Goal: Transaction & Acquisition: Book appointment/travel/reservation

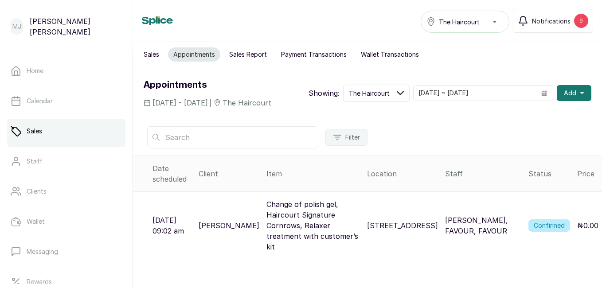
click at [571, 99] on button "Add" at bounding box center [574, 93] width 35 height 16
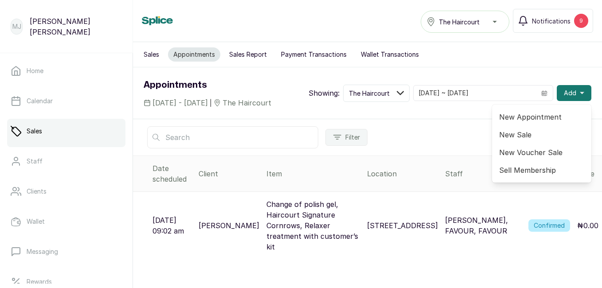
click at [535, 122] on span "New Appointment" at bounding box center [541, 117] width 85 height 11
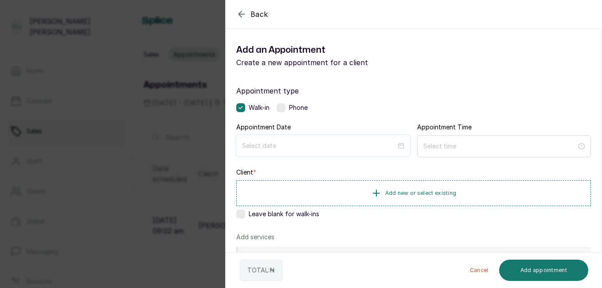
click at [384, 145] on input at bounding box center [319, 146] width 154 height 10
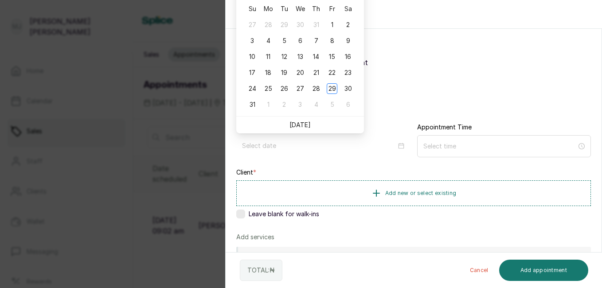
click at [318, 125] on ul "Today" at bounding box center [300, 125] width 128 height 17
click at [300, 127] on link "Today" at bounding box center [299, 125] width 21 height 8
type input "2025/08/29"
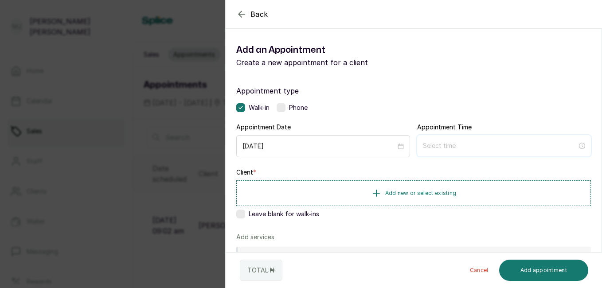
click at [442, 148] on input at bounding box center [500, 146] width 154 height 10
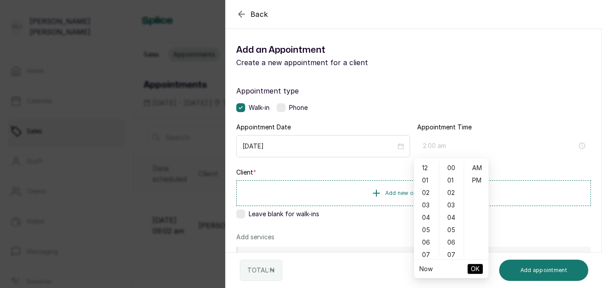
click at [428, 189] on div "02" at bounding box center [426, 193] width 21 height 12
click at [453, 197] on div "02" at bounding box center [451, 193] width 21 height 12
click at [478, 176] on div "PM" at bounding box center [476, 180] width 21 height 12
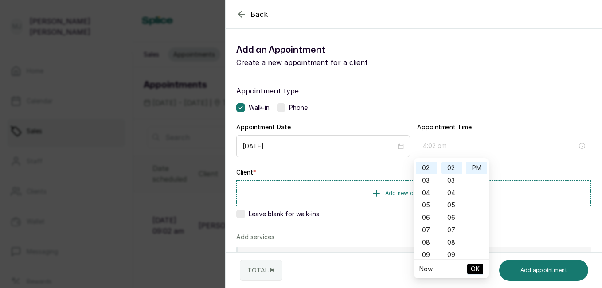
type input "2:02 pm"
click at [397, 190] on span "Add new or select existing" at bounding box center [420, 193] width 71 height 7
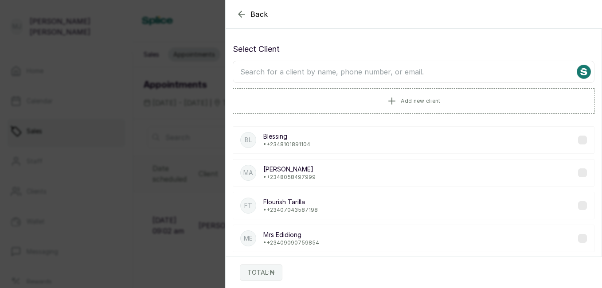
click at [408, 74] on input "text" at bounding box center [414, 72] width 362 height 22
type input "blessing"
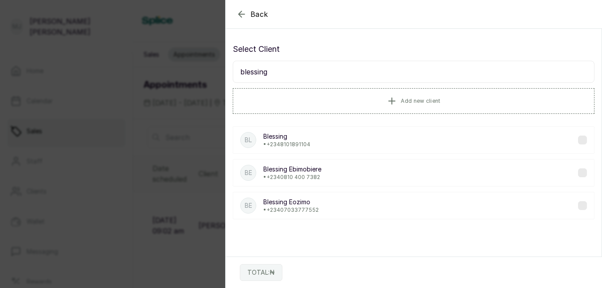
click at [301, 175] on p "• +234 0810 400 7382" at bounding box center [292, 177] width 58 height 7
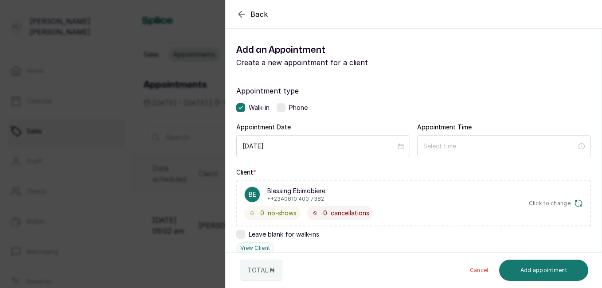
scroll to position [214, 0]
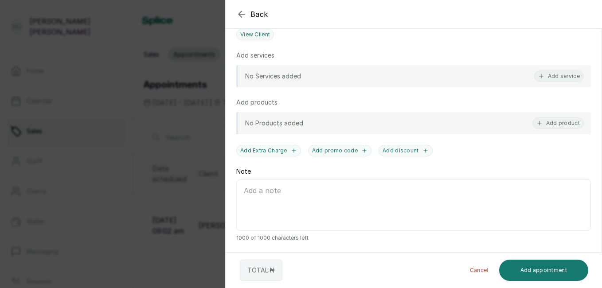
click at [543, 80] on button "Add service" at bounding box center [559, 76] width 50 height 12
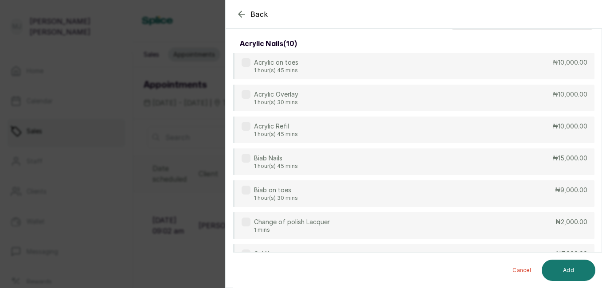
scroll to position [0, 0]
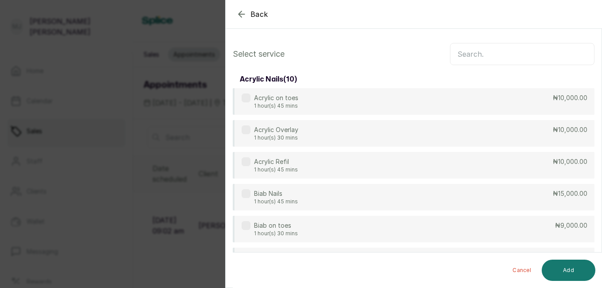
click at [573, 54] on input "text" at bounding box center [522, 54] width 144 height 22
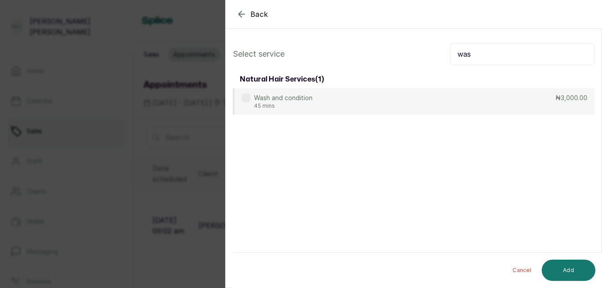
type input "was"
click at [526, 95] on div "Wash and condition 45 mins ₦3,000.00" at bounding box center [414, 101] width 362 height 27
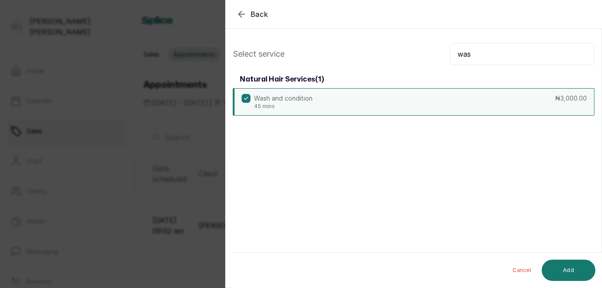
click at [560, 273] on button "Add" at bounding box center [568, 270] width 54 height 21
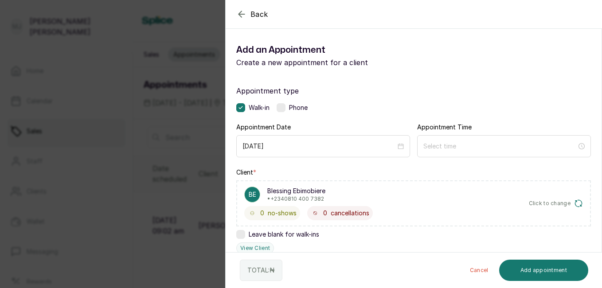
scroll to position [244, 0]
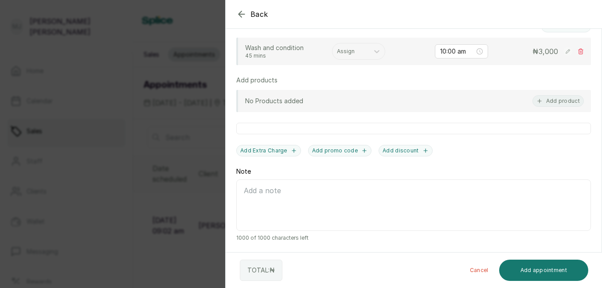
click at [452, 51] on div at bounding box center [512, 36] width 177 height 44
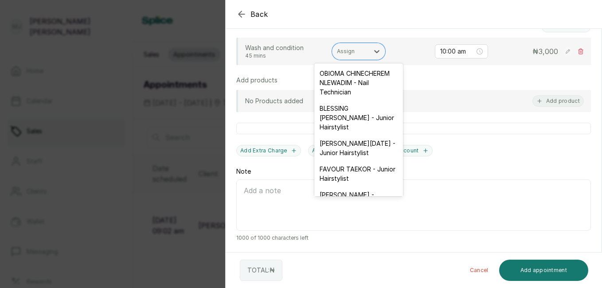
click at [360, 52] on div at bounding box center [350, 51] width 27 height 8
click at [359, 161] on div "ESTHER PHILIP SUNDAY - Junior Hairstylist" at bounding box center [358, 148] width 89 height 26
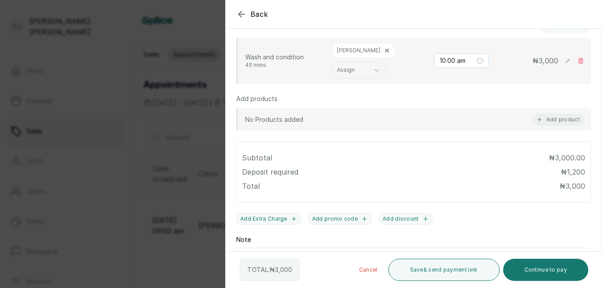
click at [463, 61] on input "10:00 am" at bounding box center [457, 61] width 35 height 10
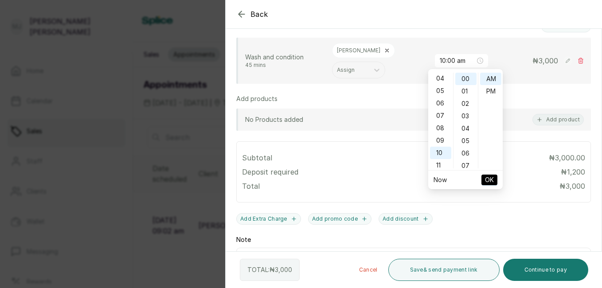
scroll to position [40, 0]
click at [454, 77] on ul "00 01 02 03 04 05 06 07 08 09 10 11 12 13 14 15 16 17 18 19 20 21 22 23 24 25 2…" at bounding box center [465, 121] width 25 height 96
click at [440, 91] on div "01" at bounding box center [440, 91] width 21 height 12
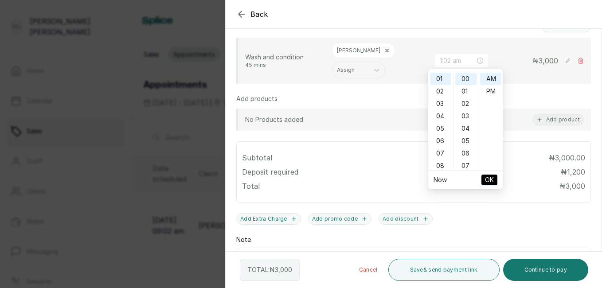
click at [465, 108] on div "02" at bounding box center [465, 103] width 21 height 12
type input "1:02 pm"
click at [491, 91] on div "PM" at bounding box center [490, 91] width 21 height 12
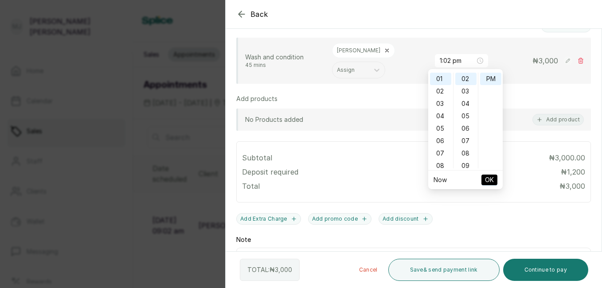
click at [486, 180] on span "OK" at bounding box center [489, 179] width 9 height 17
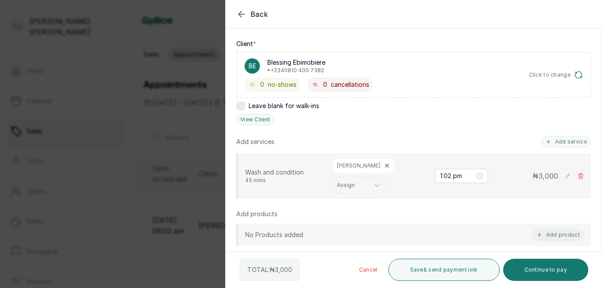
scroll to position [128, 0]
click at [556, 142] on button "Add service" at bounding box center [566, 143] width 50 height 12
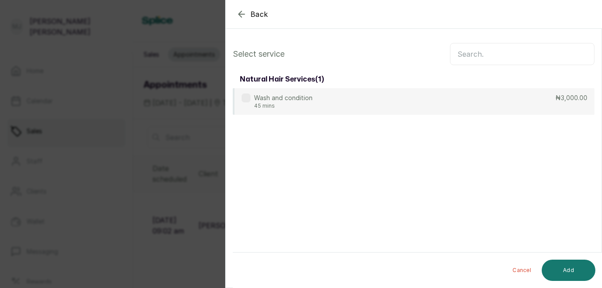
scroll to position [0, 0]
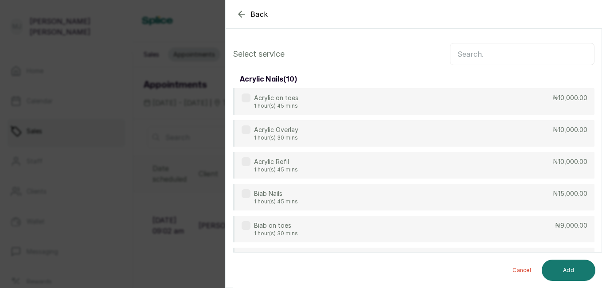
click at [241, 17] on icon "button" at bounding box center [241, 14] width 6 height 6
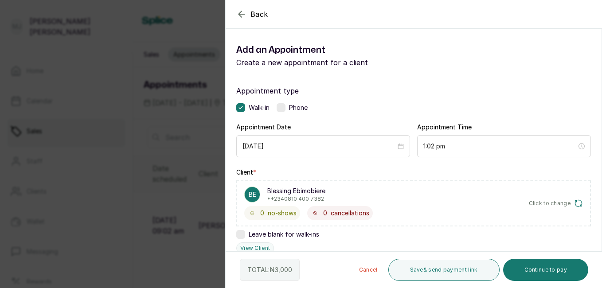
scroll to position [251, 0]
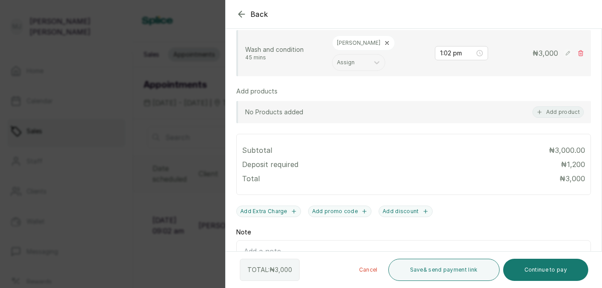
click at [336, 68] on div "Assign" at bounding box center [358, 62] width 53 height 17
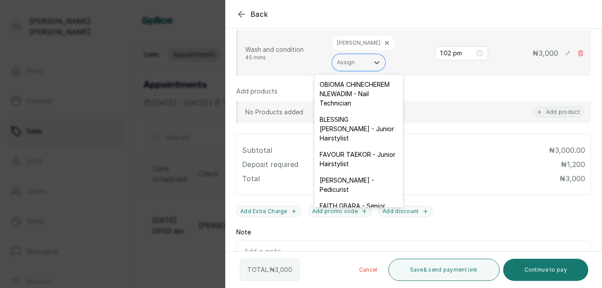
click at [353, 165] on div "FAVOUR TAEKOR - Junior Hairstylist" at bounding box center [358, 159] width 89 height 26
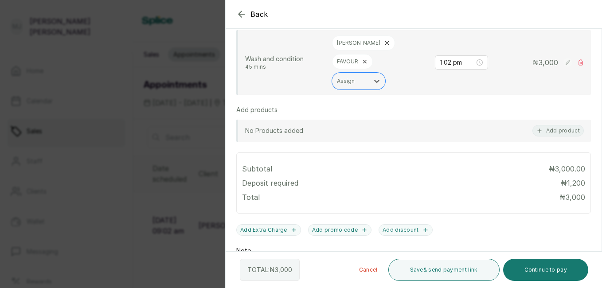
click at [563, 52] on div at bounding box center [512, 36] width 177 height 44
click at [558, 55] on div at bounding box center [512, 36] width 177 height 44
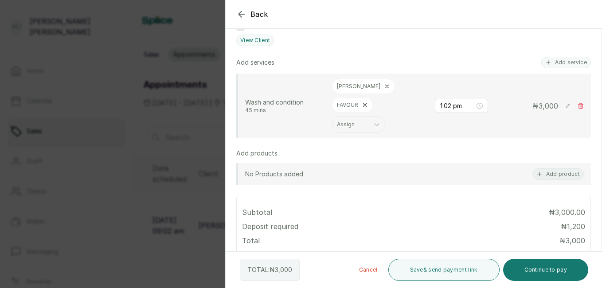
scroll to position [176, 0]
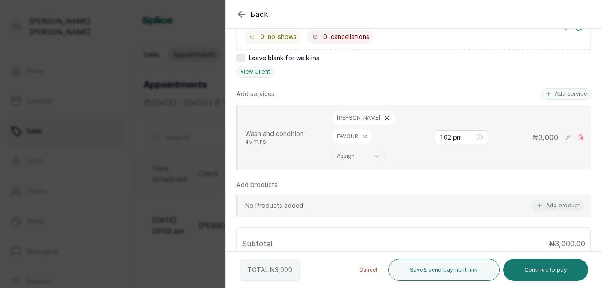
click at [563, 133] on rect at bounding box center [567, 137] width 9 height 9
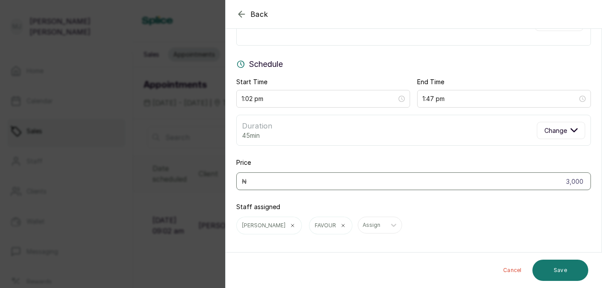
scroll to position [60, 0]
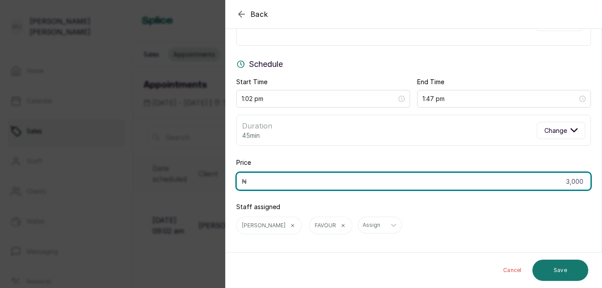
click at [564, 182] on input "3,000" at bounding box center [413, 181] width 354 height 18
type input "0"
type input "7,000"
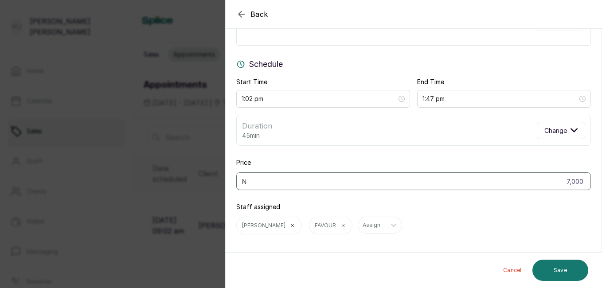
click at [559, 271] on button "Save" at bounding box center [560, 270] width 56 height 21
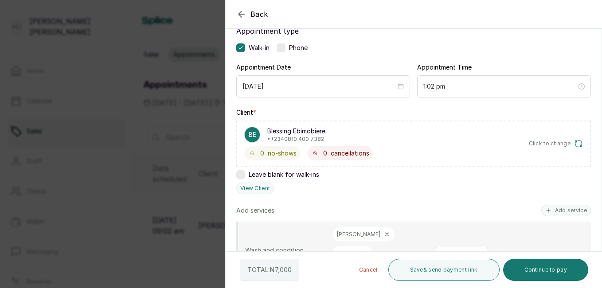
click at [535, 269] on button "Continue to pay" at bounding box center [546, 270] width 86 height 22
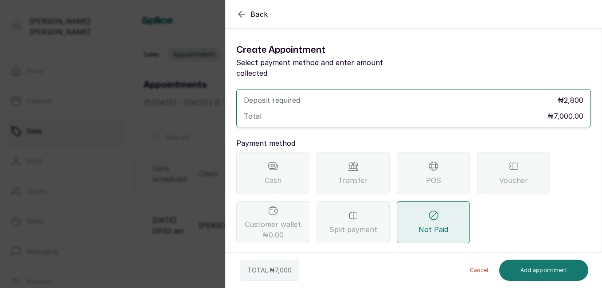
click at [355, 175] on span "Transfer" at bounding box center [353, 180] width 30 height 11
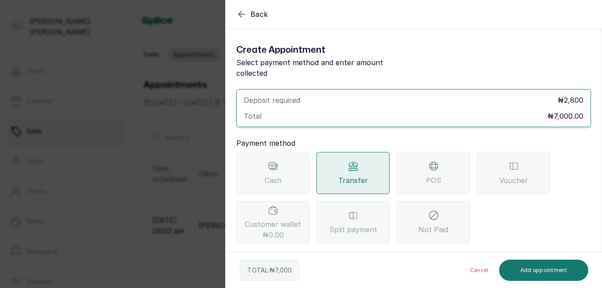
click at [570, 171] on div "Cash Transfer POS Voucher Customer wallet ₦0.00 Split payment Not Paid" at bounding box center [413, 197] width 354 height 91
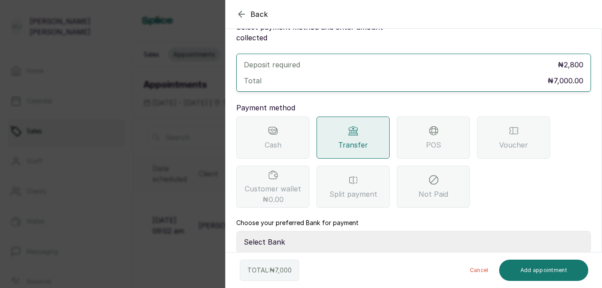
scroll to position [61, 0]
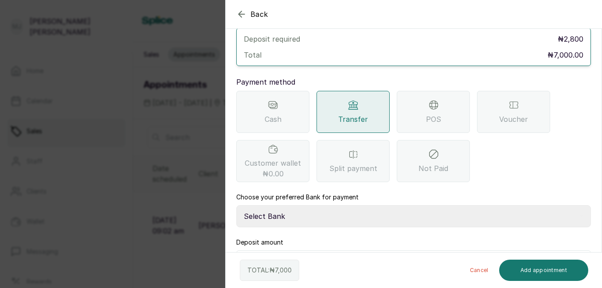
click at [331, 210] on select "Select Bank THE HAIR COURT Zenith Bank THE HAIR COURT Guaranty Trust Bank" at bounding box center [413, 216] width 354 height 22
select select "8093f8fd-914a-4246-9da3-7ae1719cd41e"
click at [236, 205] on select "Select Bank THE HAIR COURT Zenith Bank THE HAIR COURT Guaranty Trust Bank" at bounding box center [413, 216] width 354 height 22
click at [306, 256] on input "2,800" at bounding box center [419, 262] width 331 height 12
type input "2"
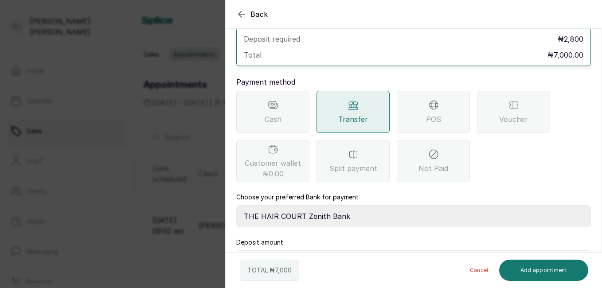
type input "7,000"
click at [536, 268] on button "Add appointment" at bounding box center [544, 270] width 90 height 21
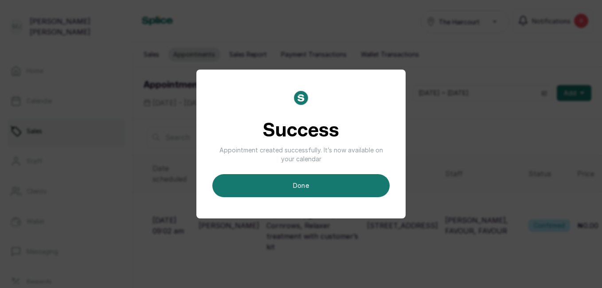
click at [345, 195] on button "done" at bounding box center [300, 185] width 177 height 23
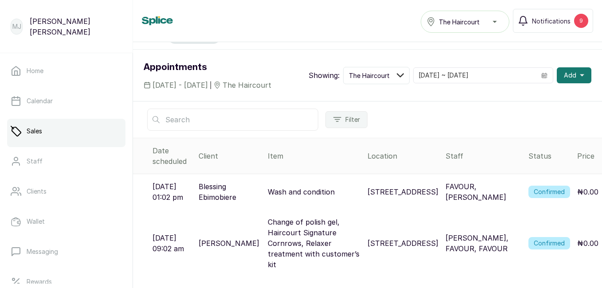
scroll to position [28, 0]
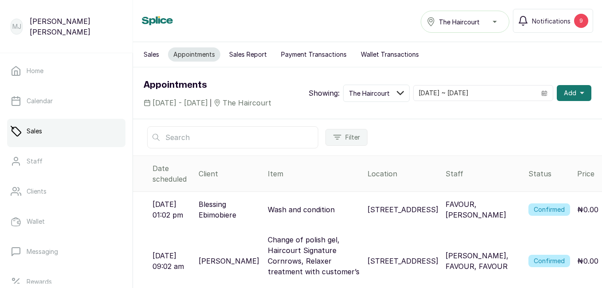
scroll to position [27, 0]
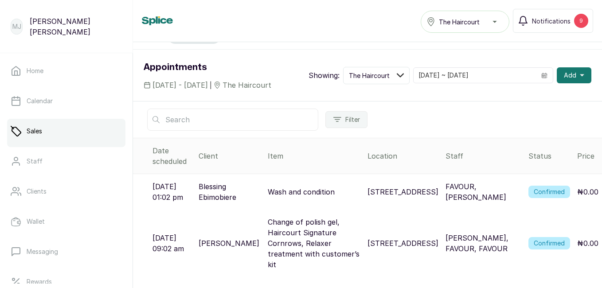
click at [59, 192] on link "Clients" at bounding box center [66, 191] width 118 height 25
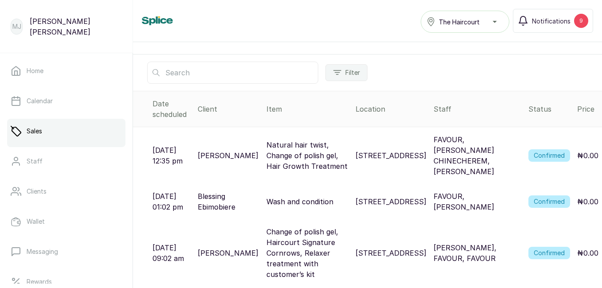
scroll to position [74, 0]
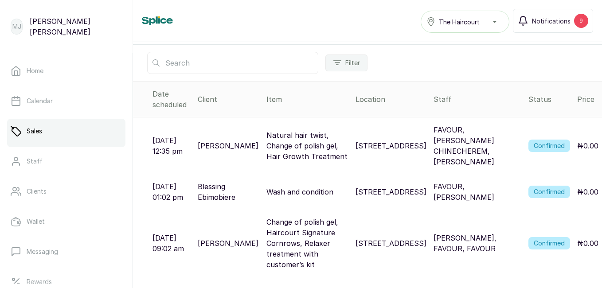
click at [49, 188] on link "Clients" at bounding box center [66, 191] width 118 height 25
